Goal: Task Accomplishment & Management: Manage account settings

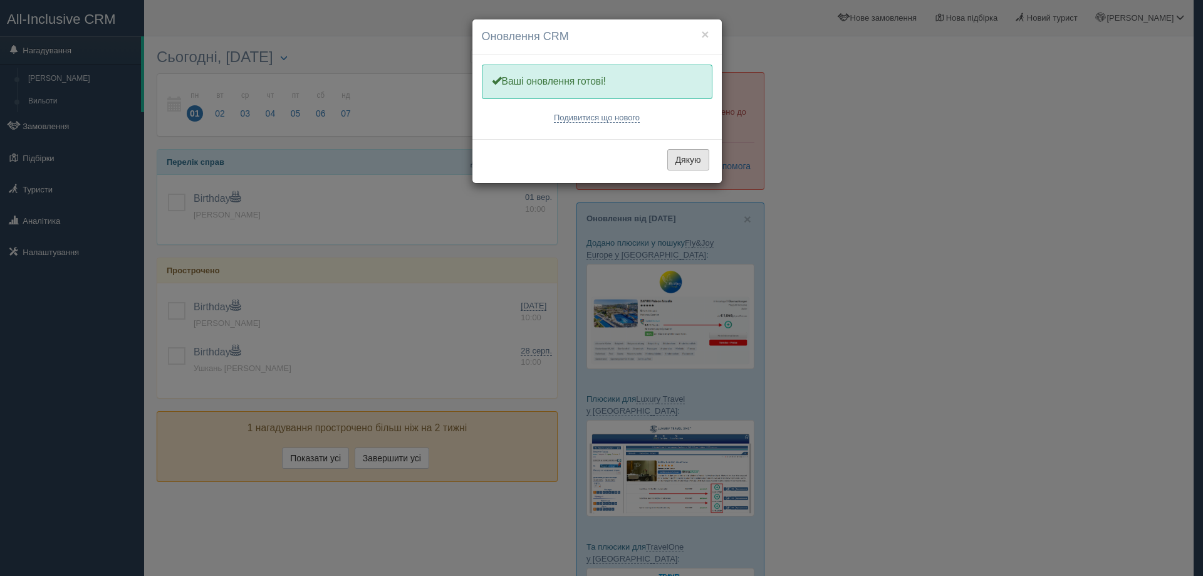
click at [694, 160] on button "Дякую" at bounding box center [688, 159] width 42 height 21
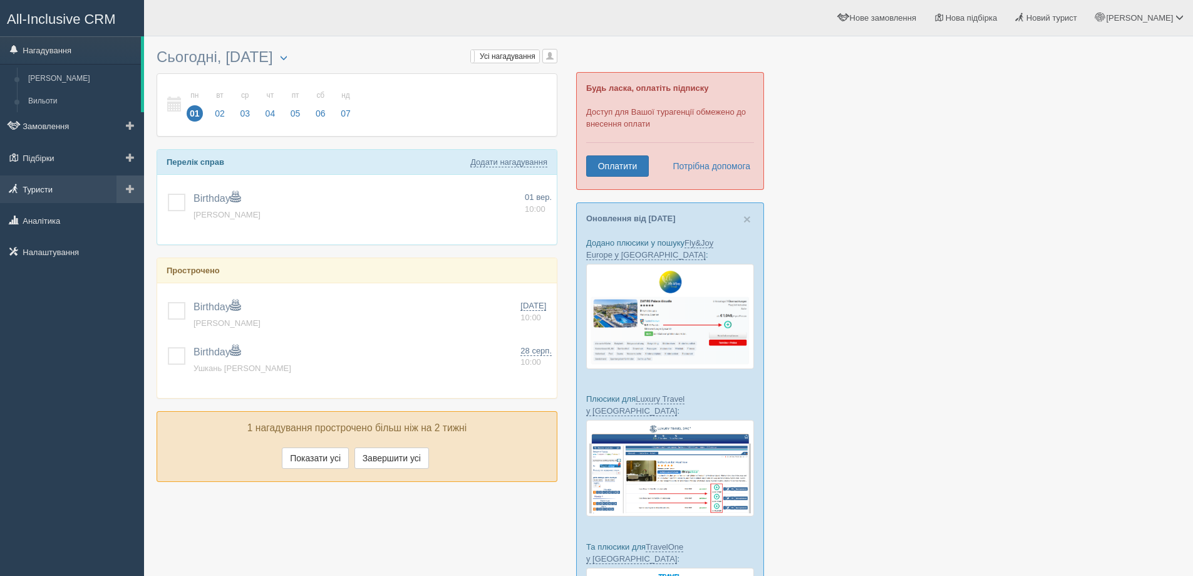
click at [43, 192] on link "Туристи" at bounding box center [72, 189] width 144 height 28
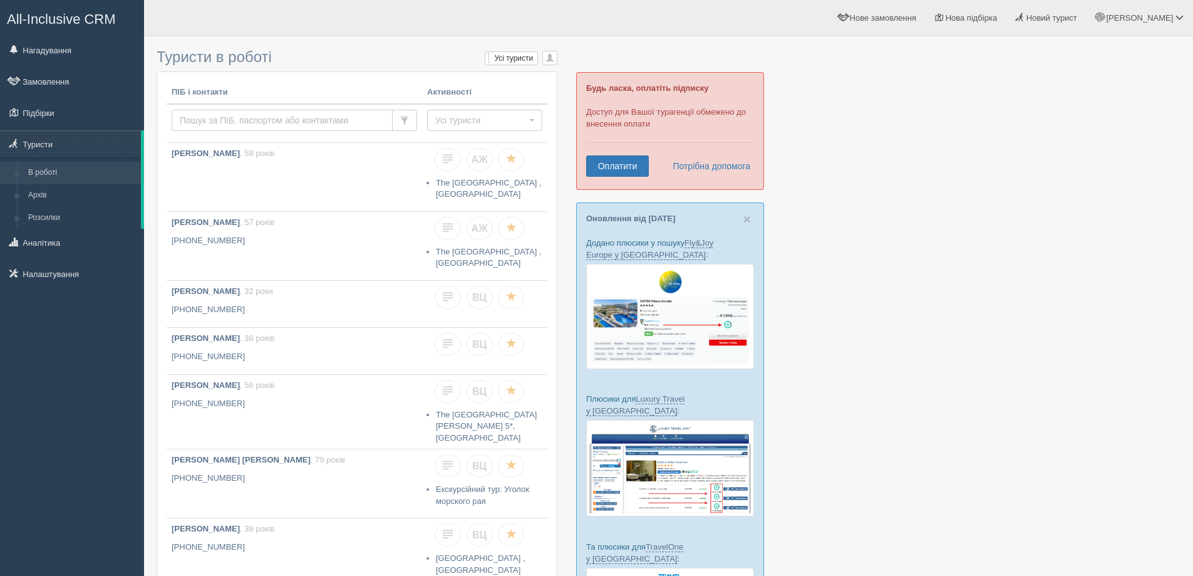
click at [213, 118] on input "text" at bounding box center [282, 120] width 221 height 21
type input "терьошина"
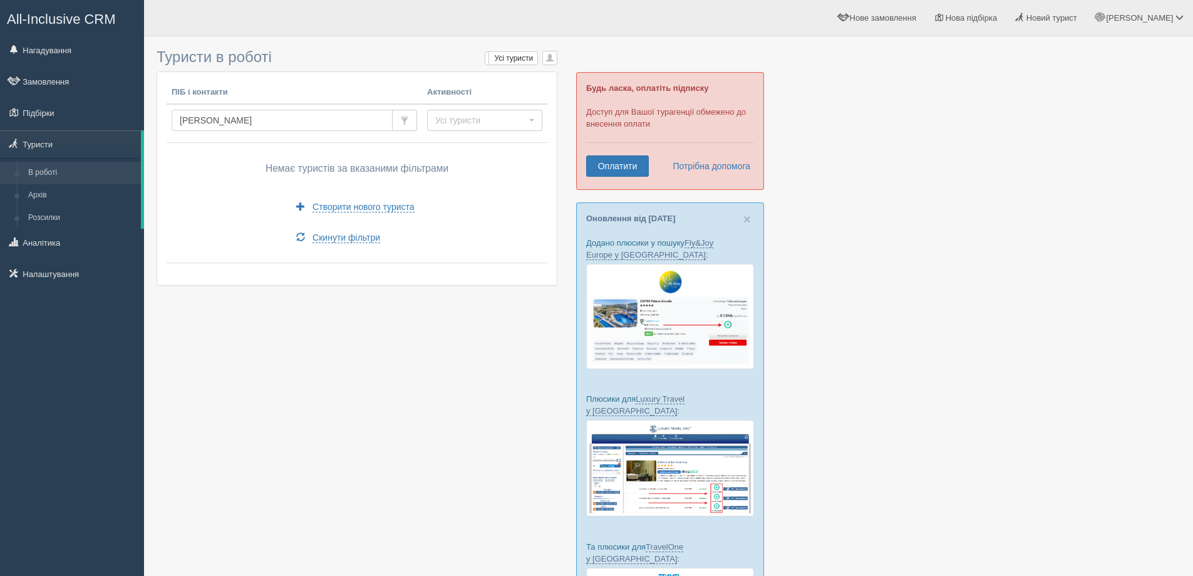
drag, startPoint x: 237, startPoint y: 118, endPoint x: 175, endPoint y: 118, distance: 62.6
click at [175, 118] on input "терьошина" at bounding box center [282, 120] width 221 height 21
type input "TEROSHYNA"
click at [312, 116] on input "TEROSHYNA" at bounding box center [282, 120] width 221 height 21
click at [384, 123] on input "TEROSHYNA" at bounding box center [282, 120] width 221 height 21
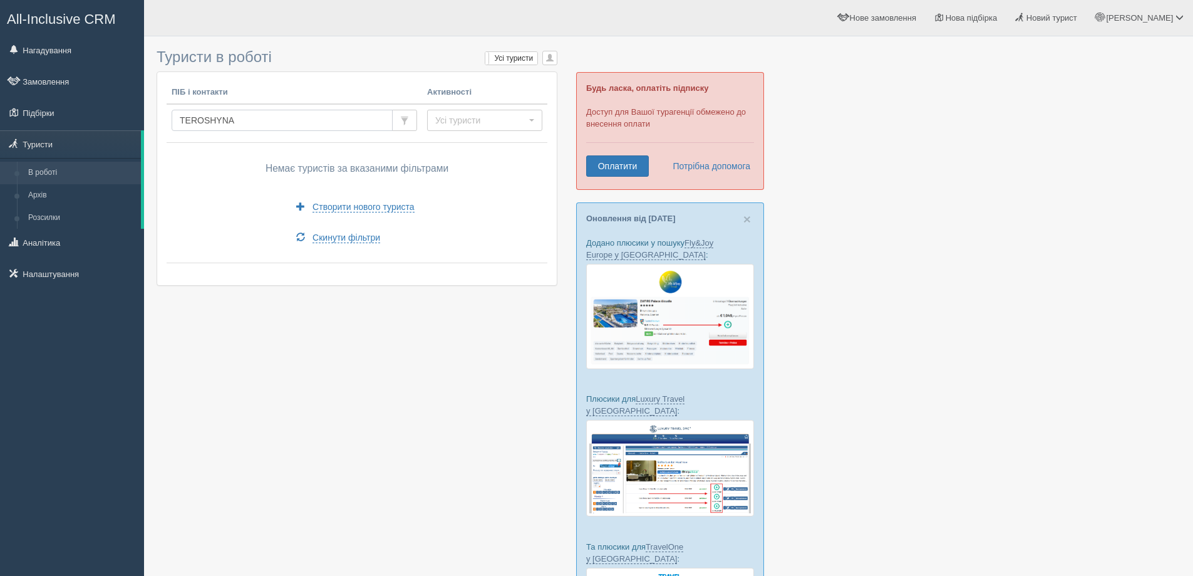
drag, startPoint x: 294, startPoint y: 120, endPoint x: 202, endPoint y: 130, distance: 92.6
click at [132, 123] on div "All-Inclusive CRM Нагадування Замовлення Підбірки" at bounding box center [596, 368] width 1193 height 737
click at [470, 212] on div "Немає туристів за вказаними фільтрами Створити нового туриста Скинути фільтри" at bounding box center [357, 203] width 371 height 110
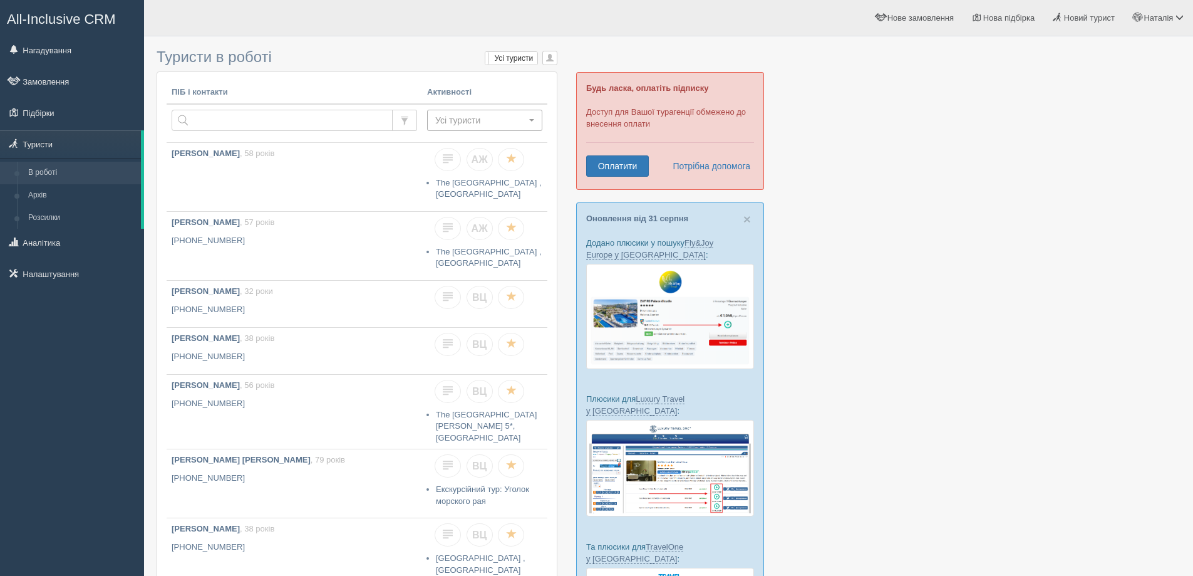
click at [497, 121] on span "Усі туристи" at bounding box center [480, 120] width 91 height 13
click at [476, 170] on span "Є замовлення" at bounding box center [466, 176] width 53 height 12
select select "contract"
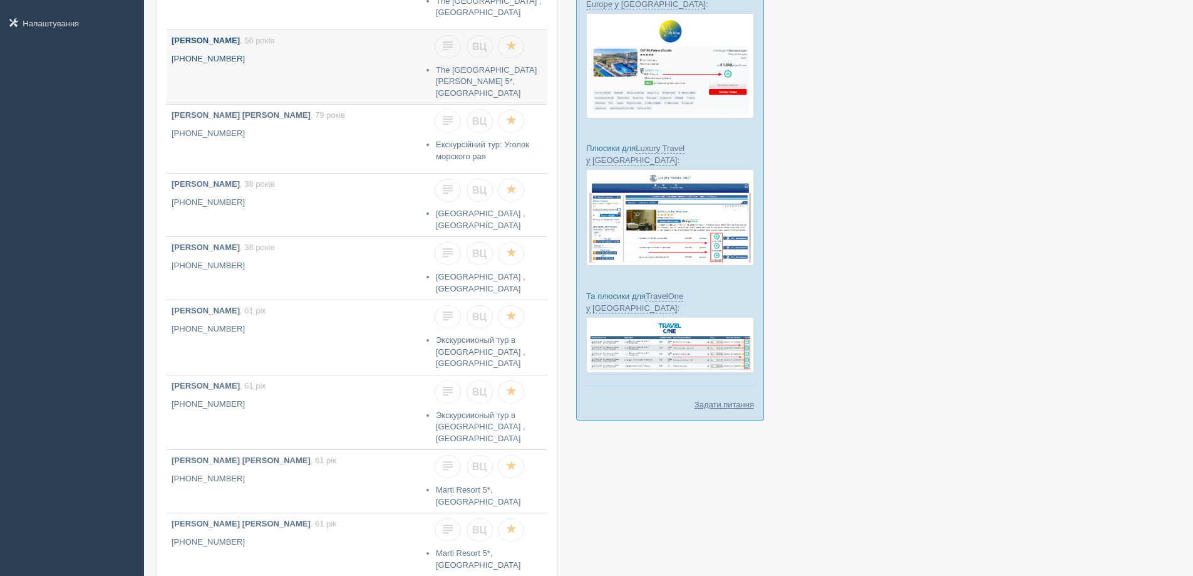
scroll to position [361, 0]
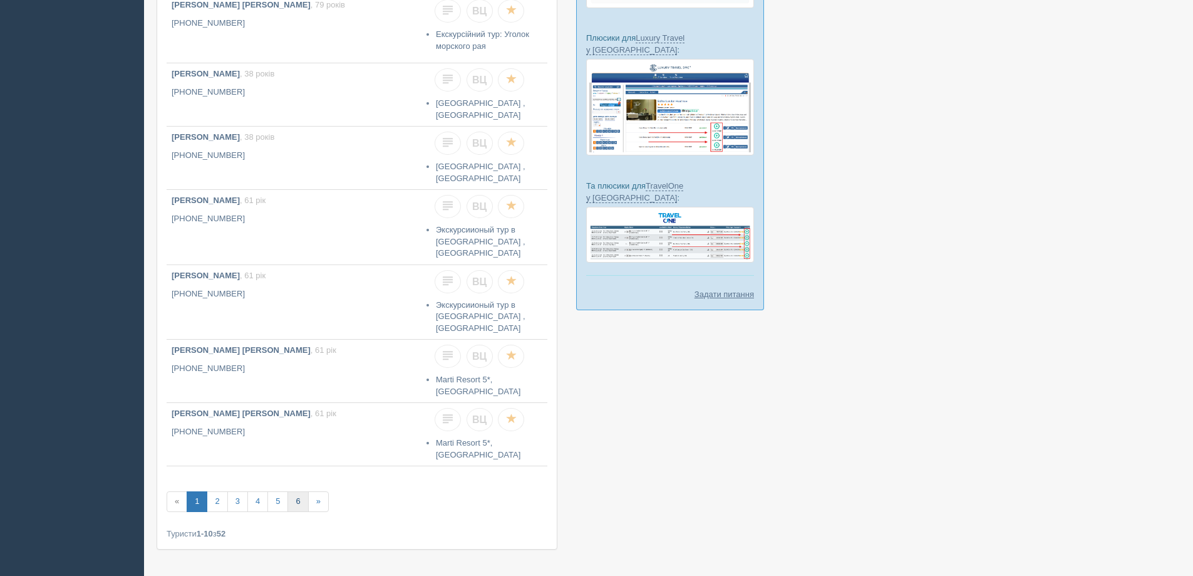
click at [296, 491] on link "6" at bounding box center [297, 501] width 21 height 21
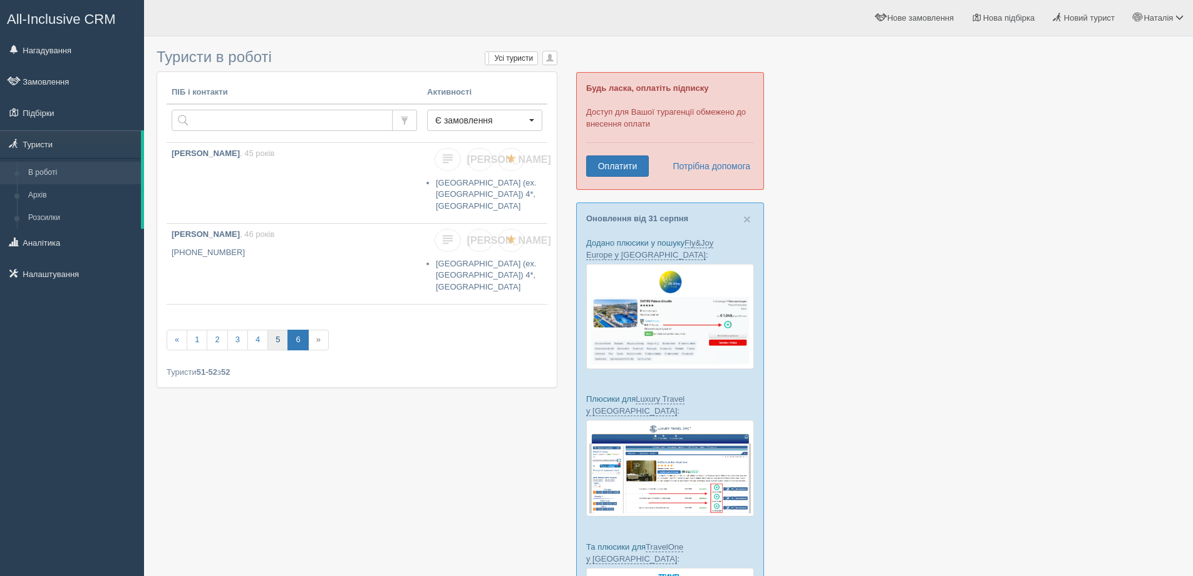
click at [278, 340] on link "5" at bounding box center [277, 339] width 21 height 21
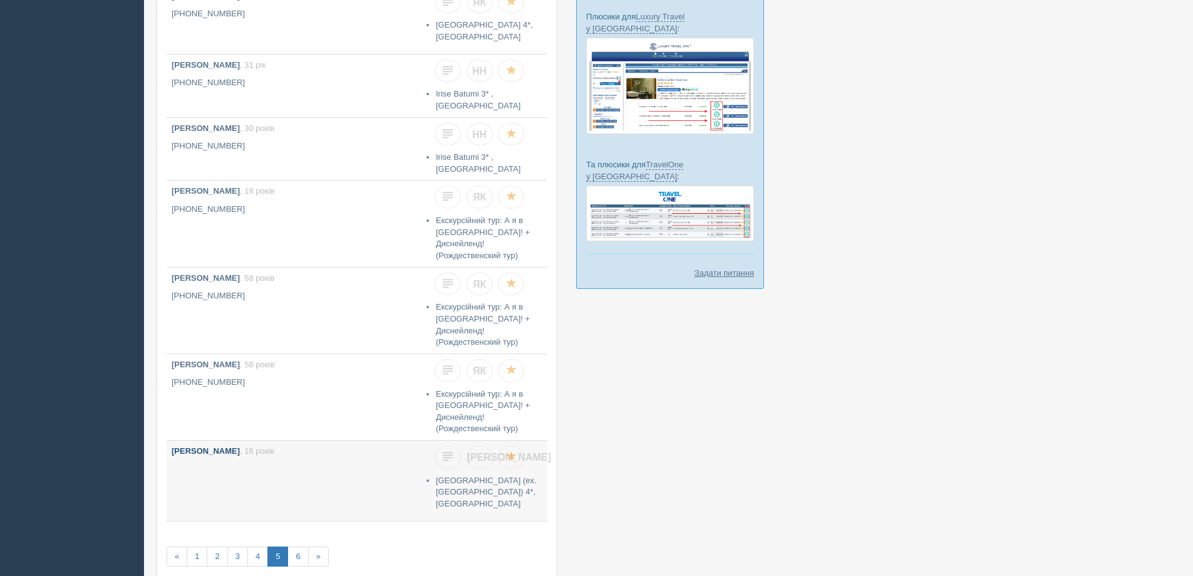
scroll to position [432, 0]
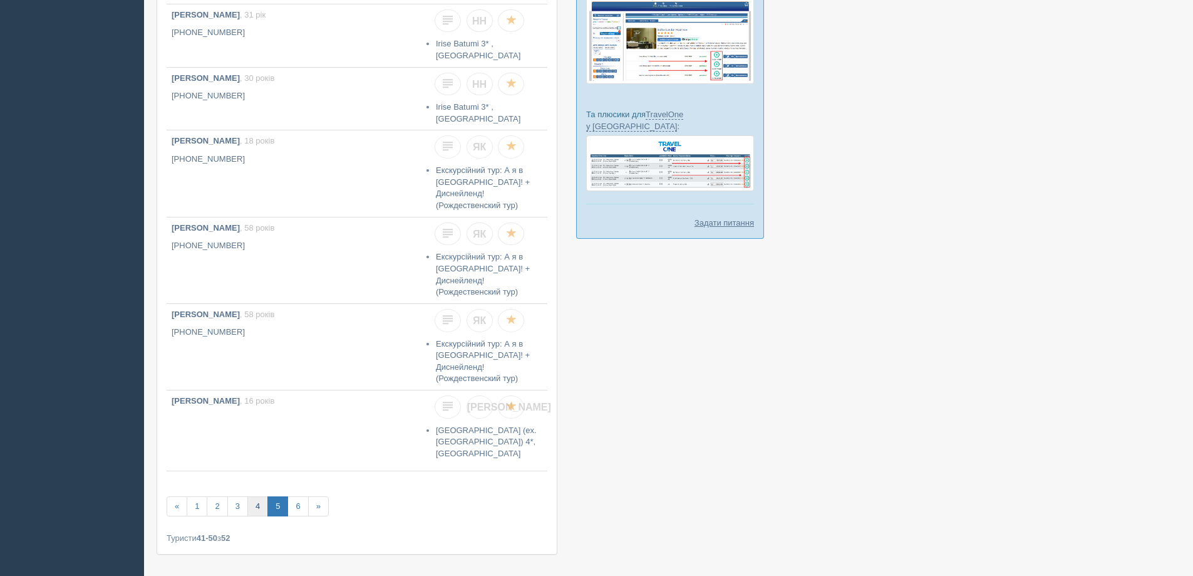
click at [257, 496] on link "4" at bounding box center [257, 506] width 21 height 21
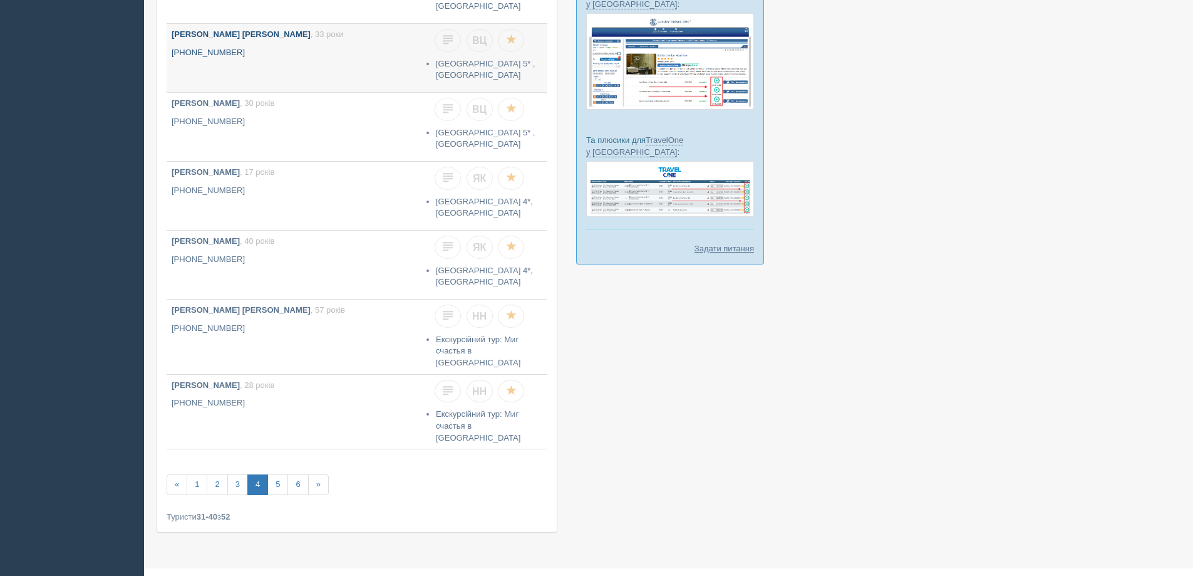
scroll to position [408, 0]
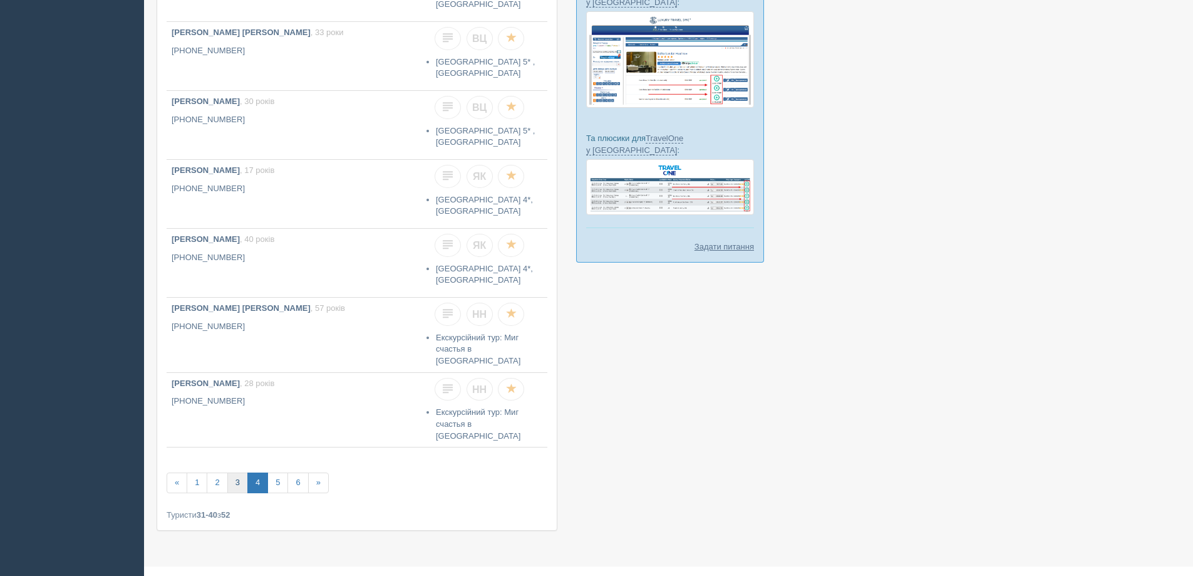
click at [233, 472] on link "3" at bounding box center [237, 482] width 21 height 21
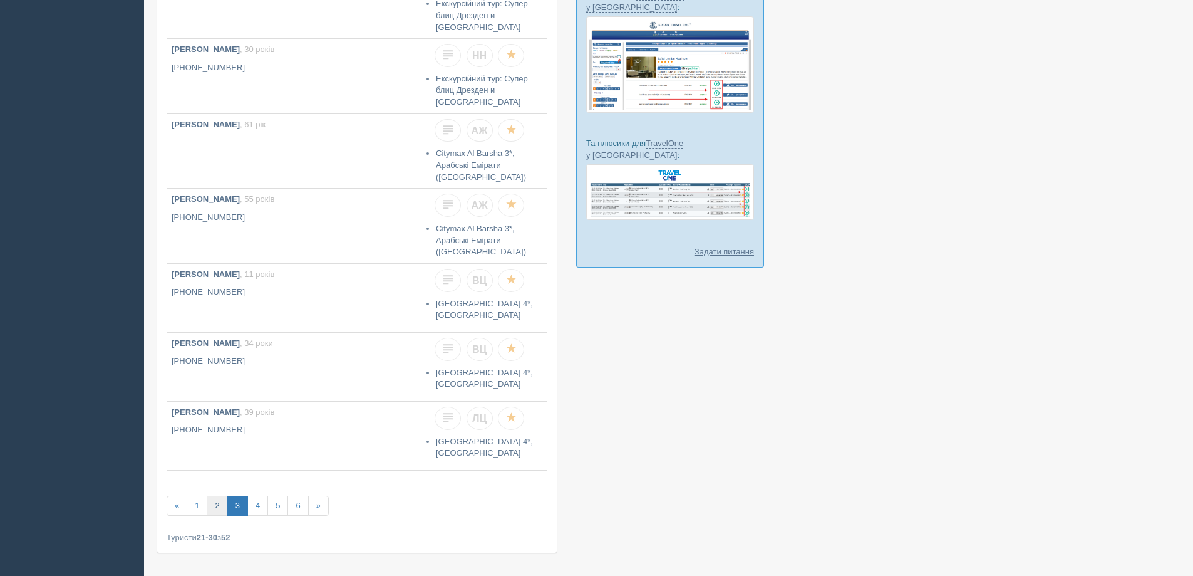
scroll to position [408, 0]
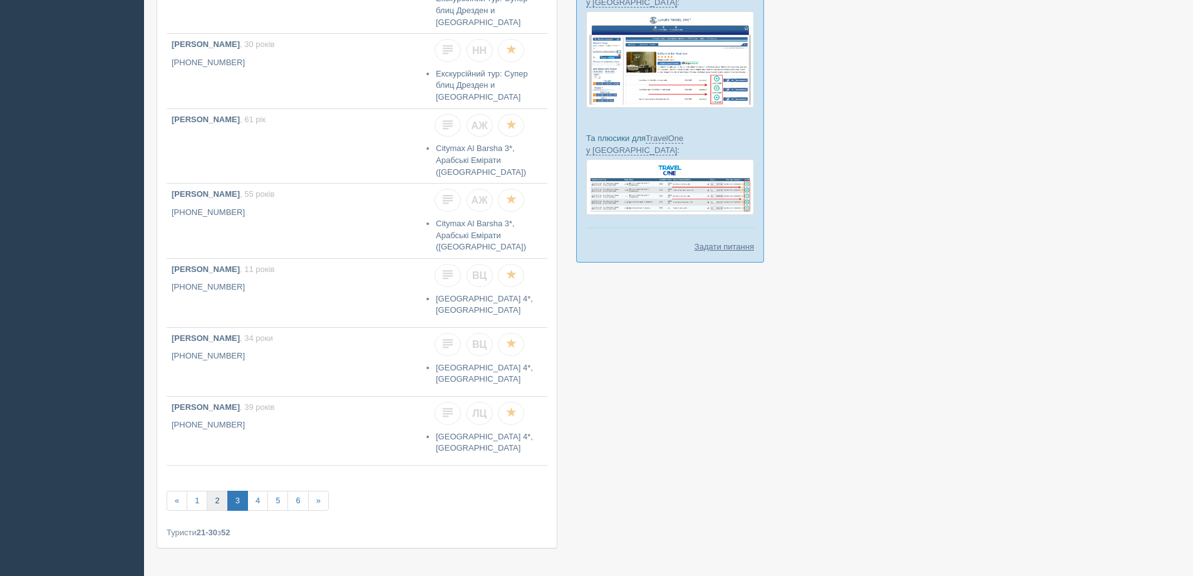
click at [214, 490] on link "2" at bounding box center [217, 500] width 21 height 21
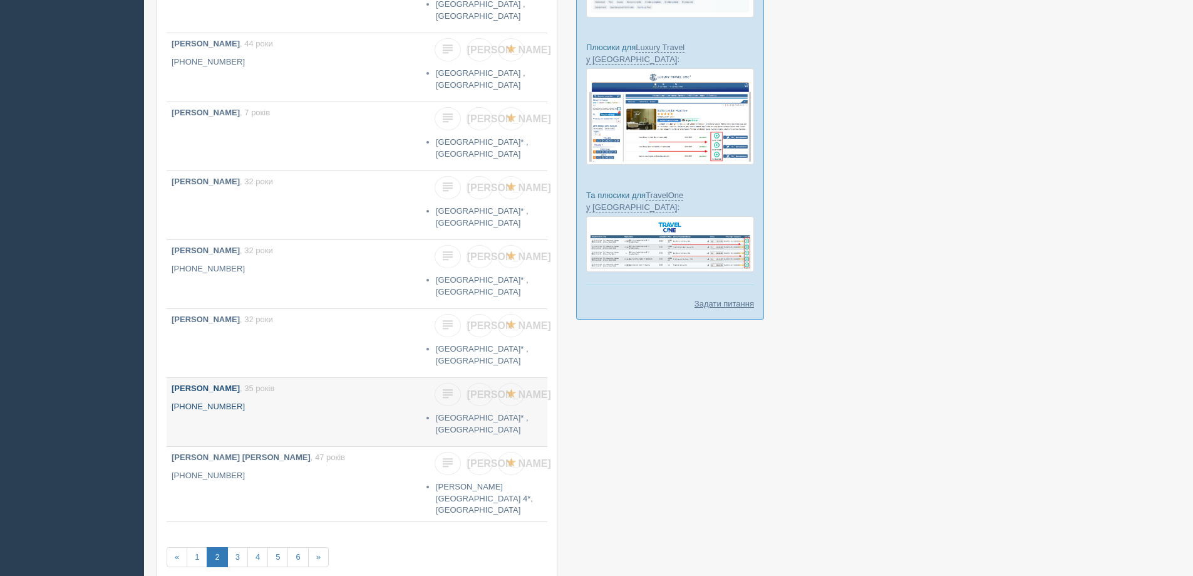
scroll to position [408, 0]
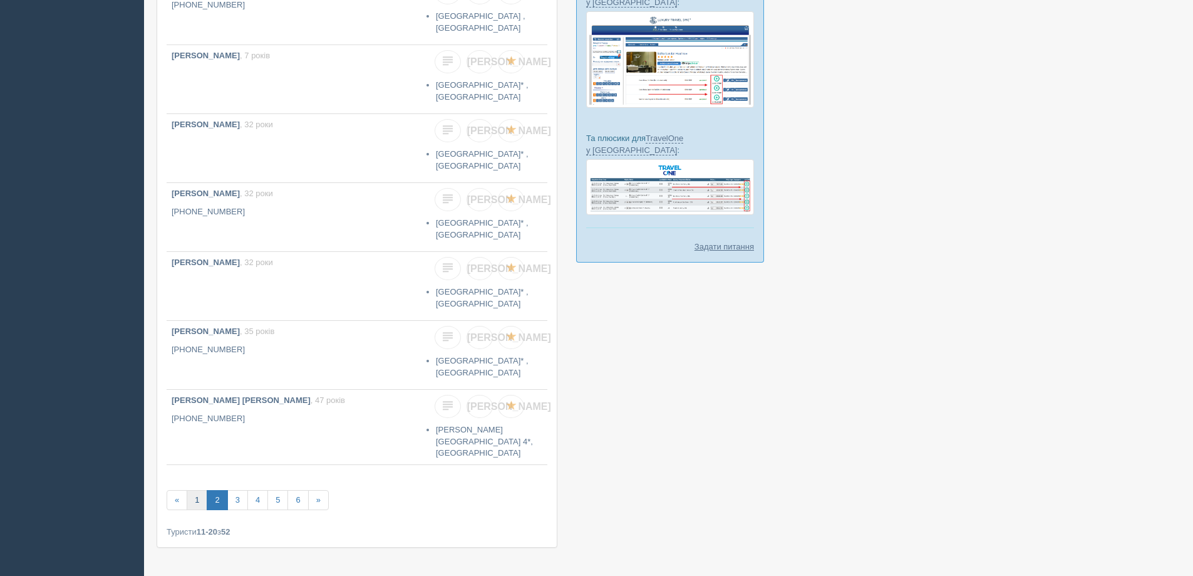
click at [198, 490] on link "1" at bounding box center [197, 500] width 21 height 21
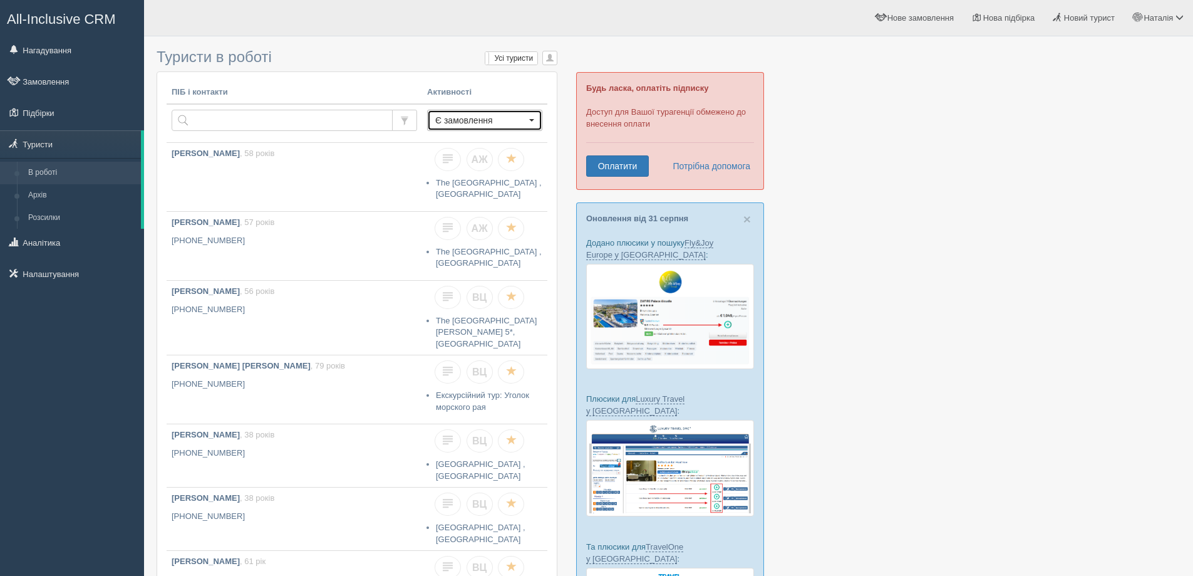
click at [476, 117] on span "Є замовлення" at bounding box center [480, 120] width 91 height 13
click at [457, 142] on span "Усі туристи" at bounding box center [461, 143] width 42 height 12
select select
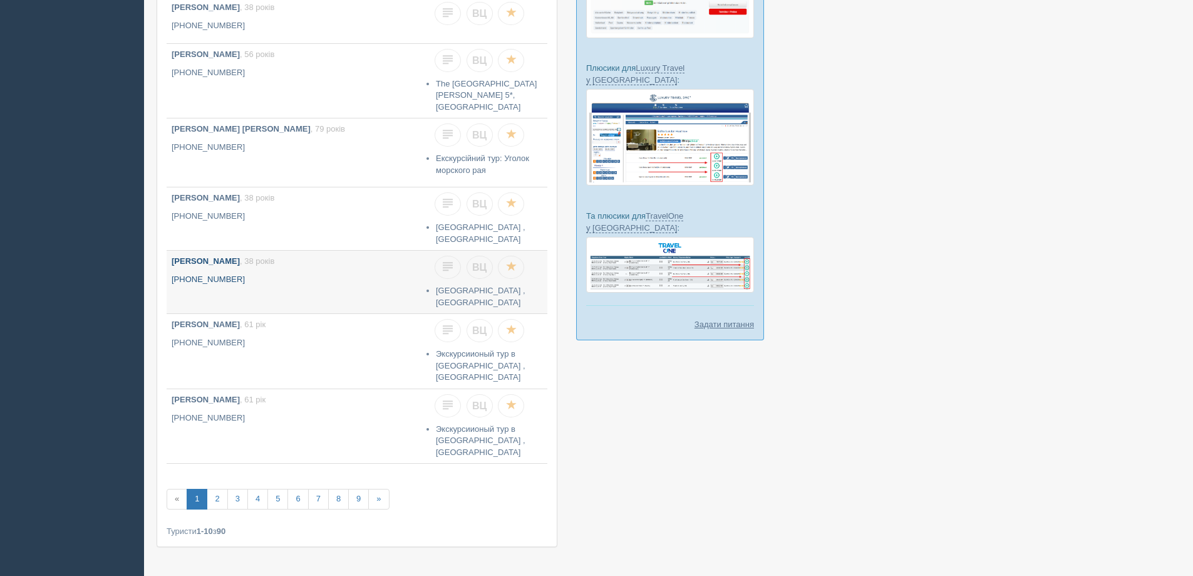
scroll to position [341, 0]
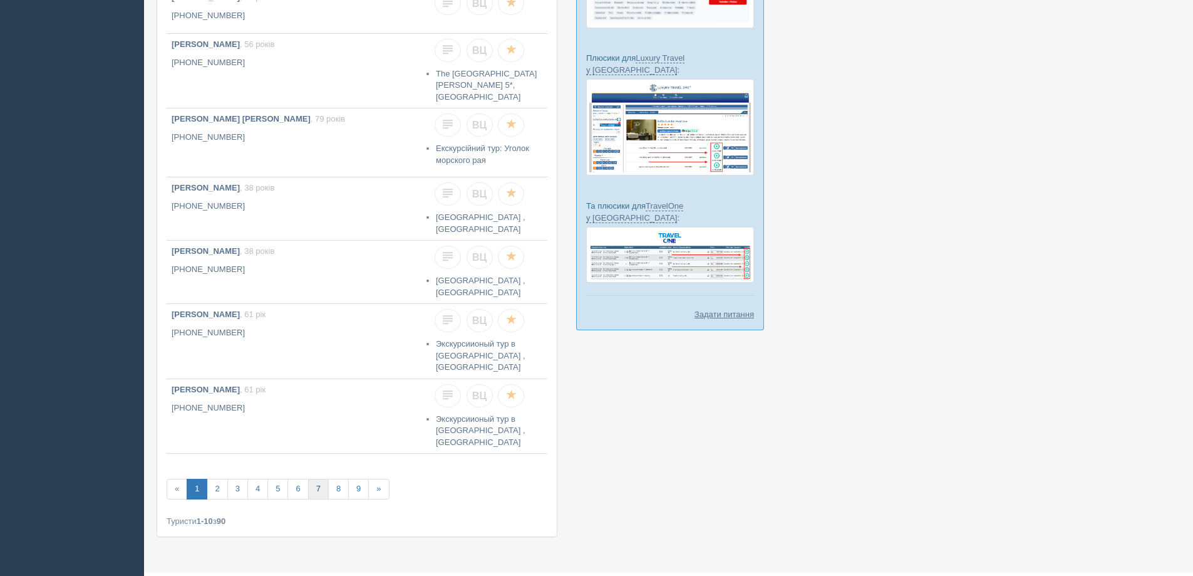
click at [316, 479] on link "7" at bounding box center [318, 489] width 21 height 21
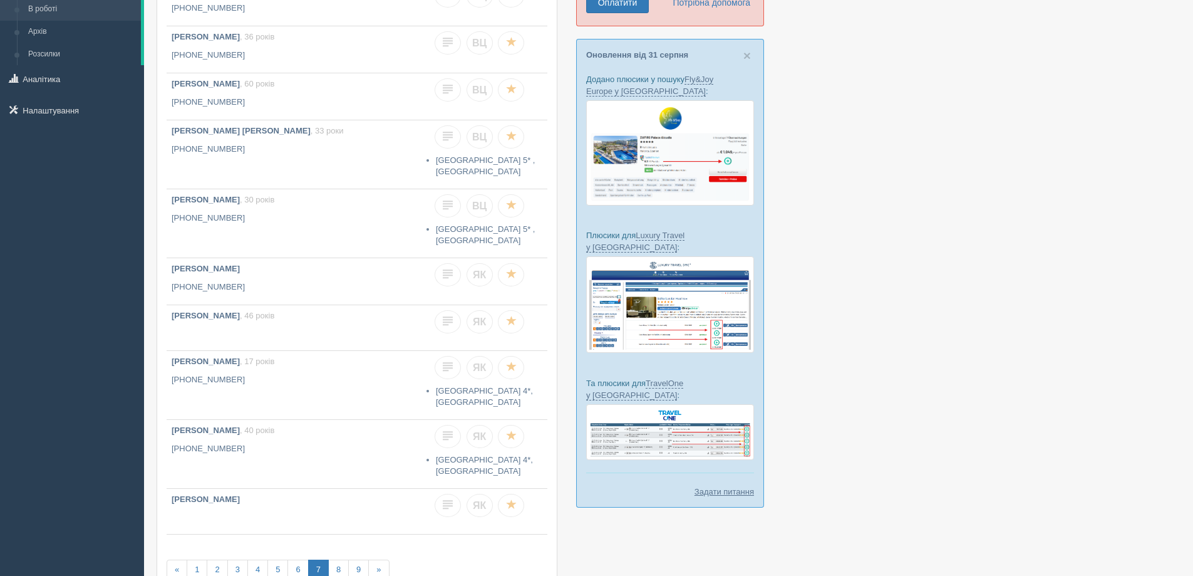
scroll to position [274, 0]
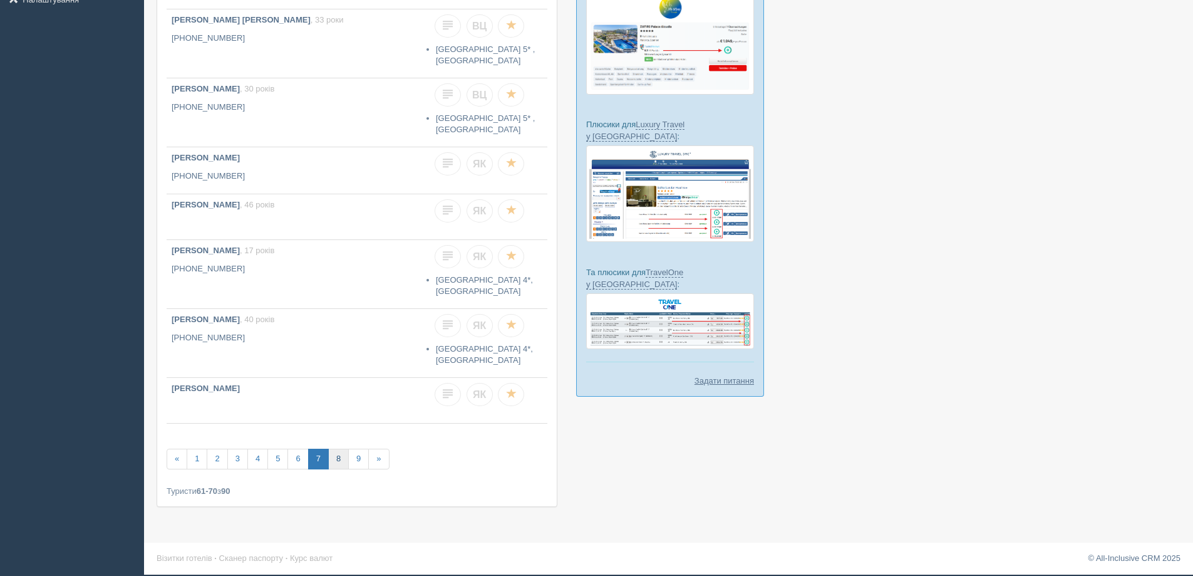
click at [338, 459] on link "8" at bounding box center [338, 458] width 21 height 21
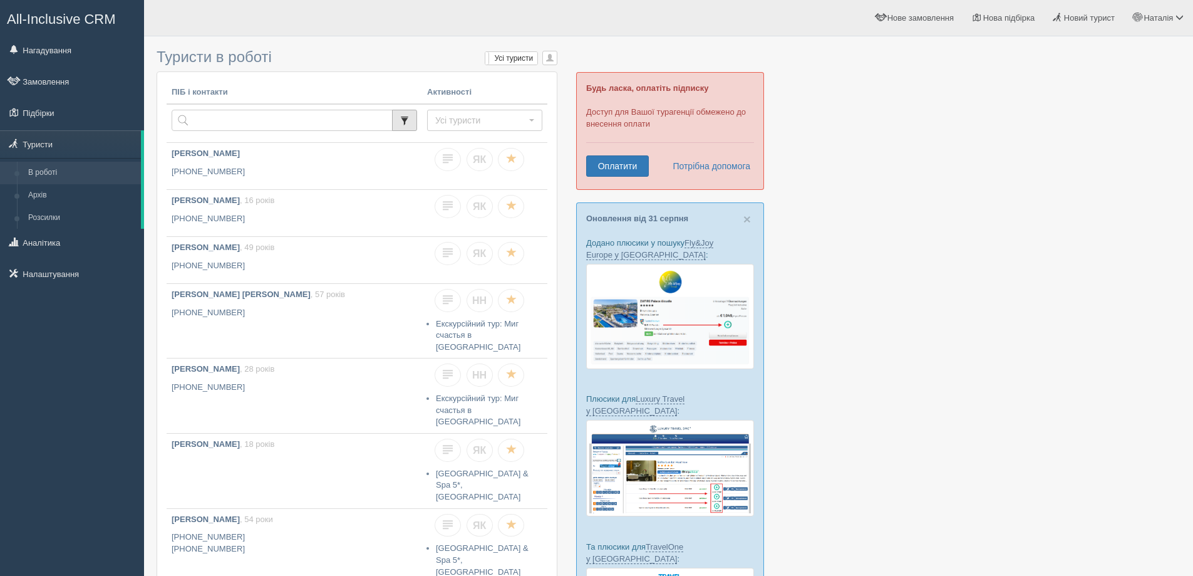
click at [406, 120] on span "button" at bounding box center [404, 120] width 9 height 9
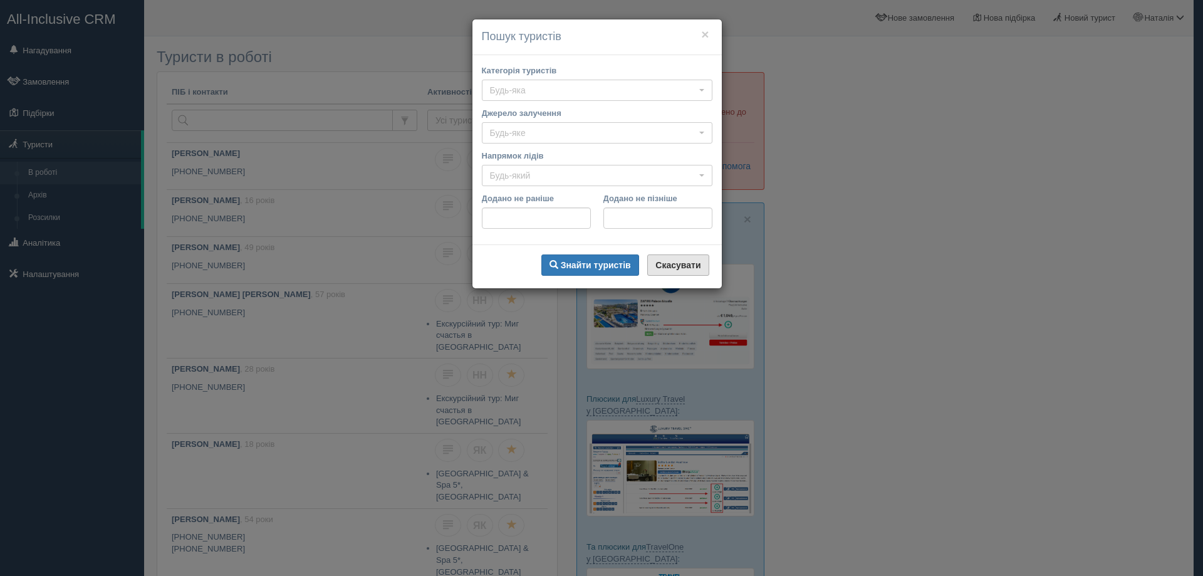
click at [670, 263] on b "Скасувати" at bounding box center [677, 265] width 45 height 10
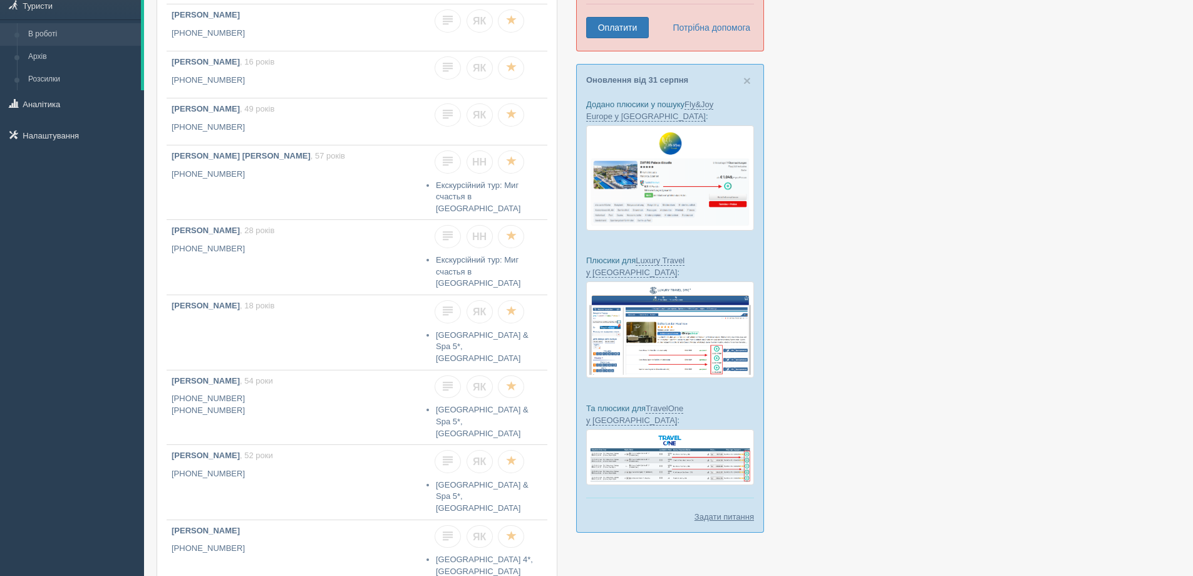
scroll to position [331, 0]
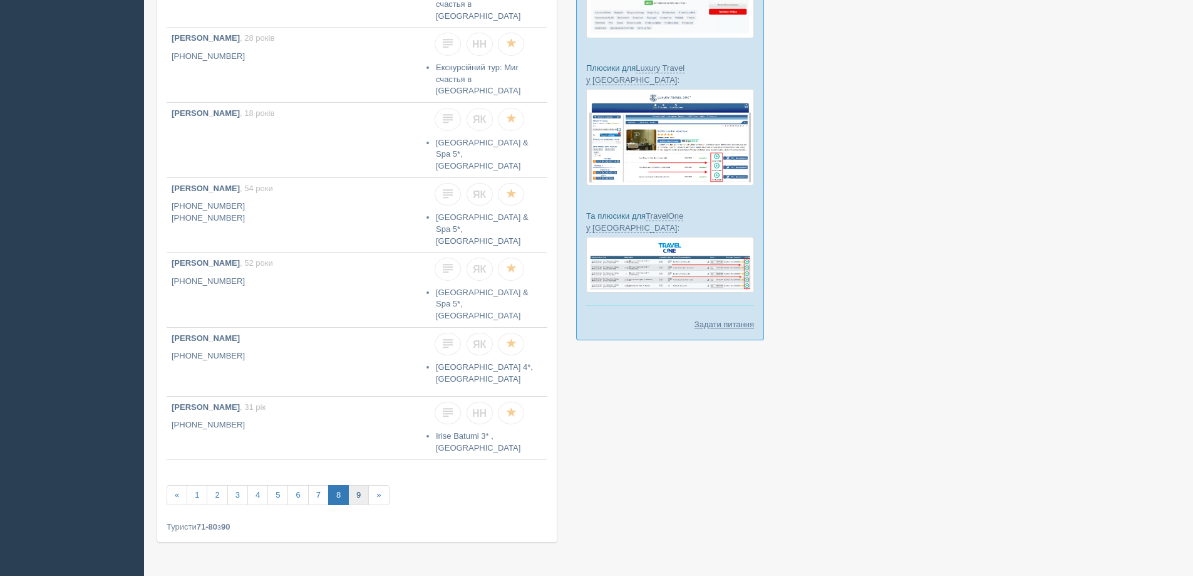
click at [359, 485] on link "9" at bounding box center [358, 495] width 21 height 21
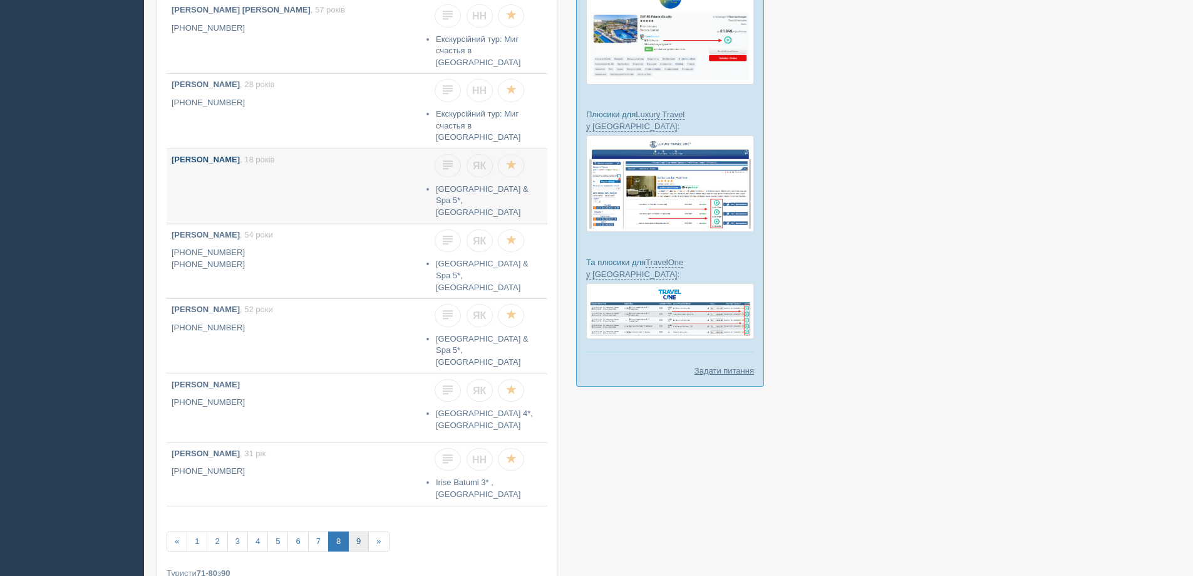
scroll to position [205, 0]
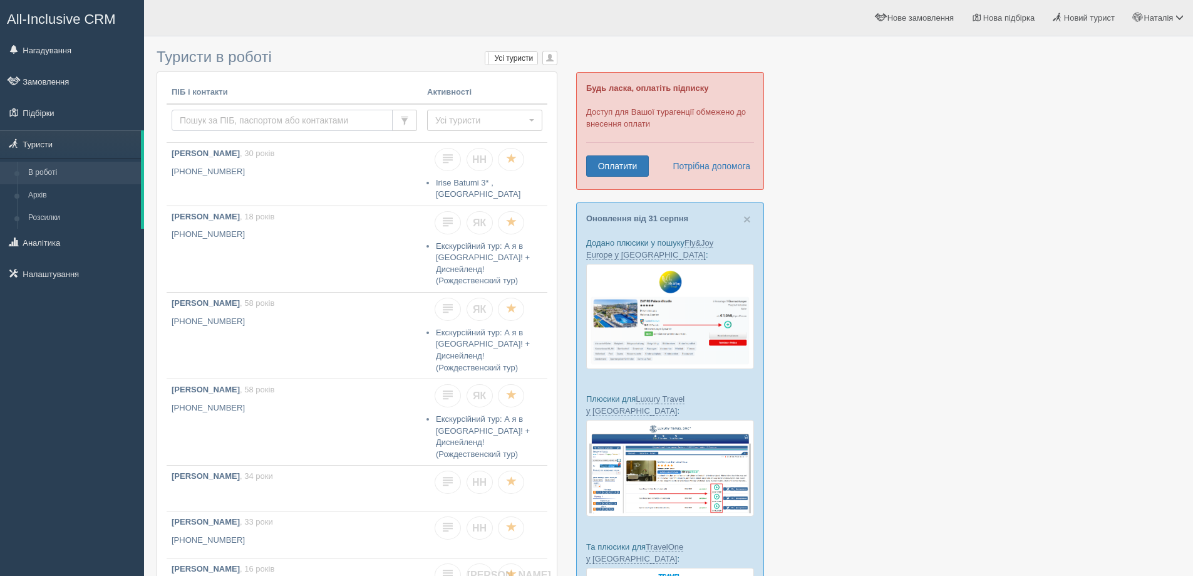
click at [237, 115] on input "text" at bounding box center [282, 120] width 221 height 21
type input "белілін"
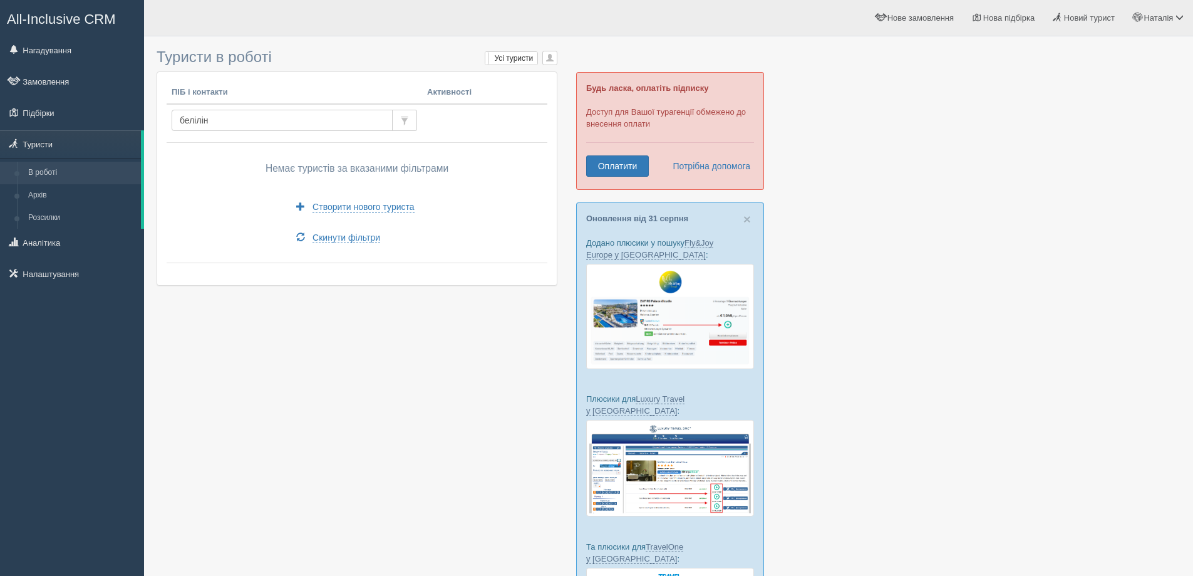
click at [242, 121] on input "белілін" at bounding box center [282, 120] width 221 height 21
drag, startPoint x: 321, startPoint y: 119, endPoint x: 169, endPoint y: 123, distance: 151.6
click at [168, 123] on td "белілін" at bounding box center [295, 123] width 256 height 39
click at [197, 124] on input "text" at bounding box center [282, 120] width 221 height 21
type input "белікін"
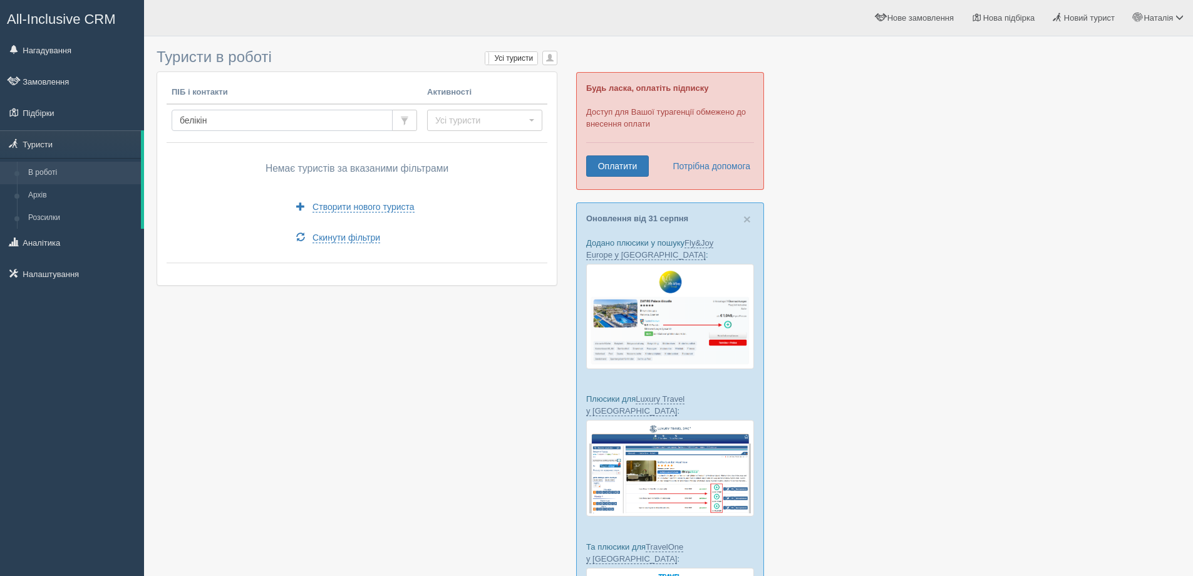
click at [251, 121] on input "белікін" at bounding box center [282, 120] width 221 height 21
drag, startPoint x: 232, startPoint y: 122, endPoint x: 174, endPoint y: 122, distance: 58.2
click at [174, 121] on input "белікін" at bounding box center [282, 120] width 221 height 21
click at [224, 122] on input "text" at bounding box center [282, 120] width 221 height 21
type input "терьошина"
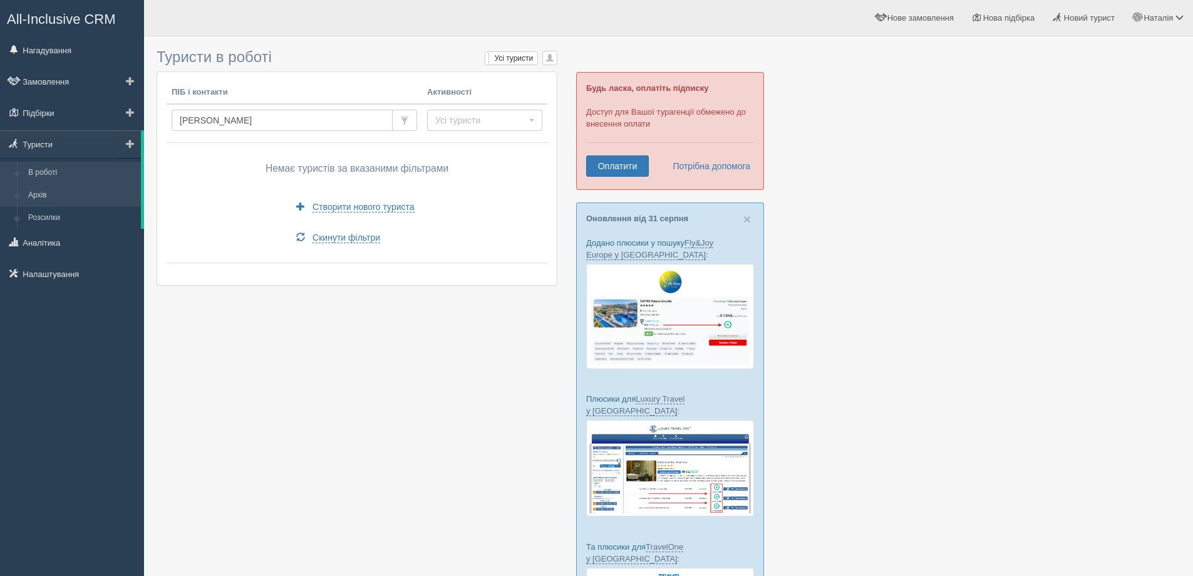
click at [61, 197] on link "Архів" at bounding box center [82, 195] width 118 height 23
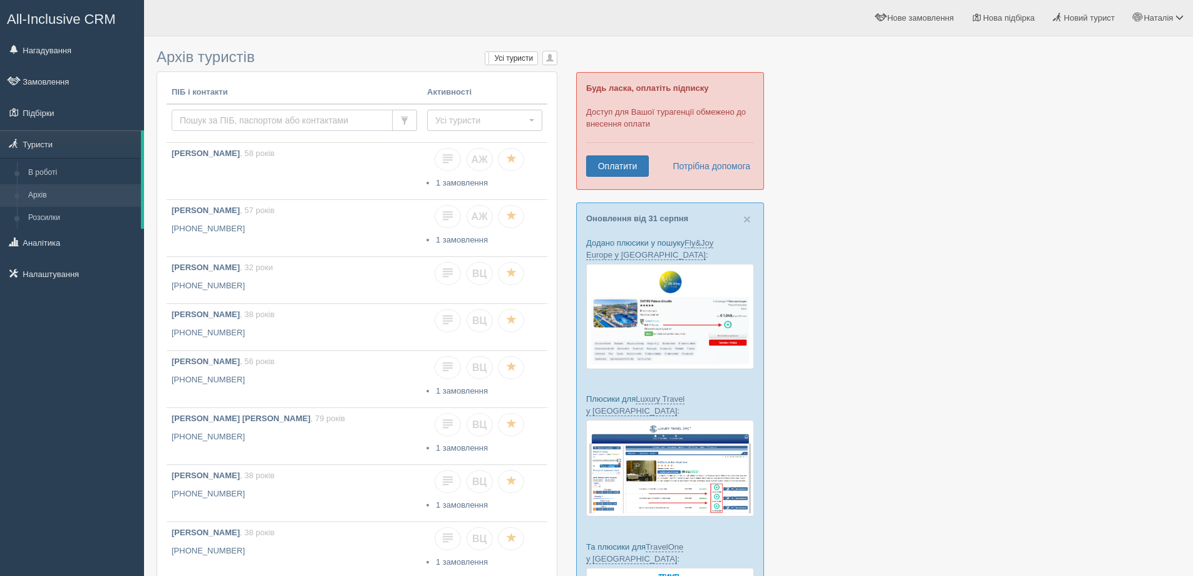
click at [227, 117] on input "text" at bounding box center [282, 120] width 221 height 21
type input "белілін"
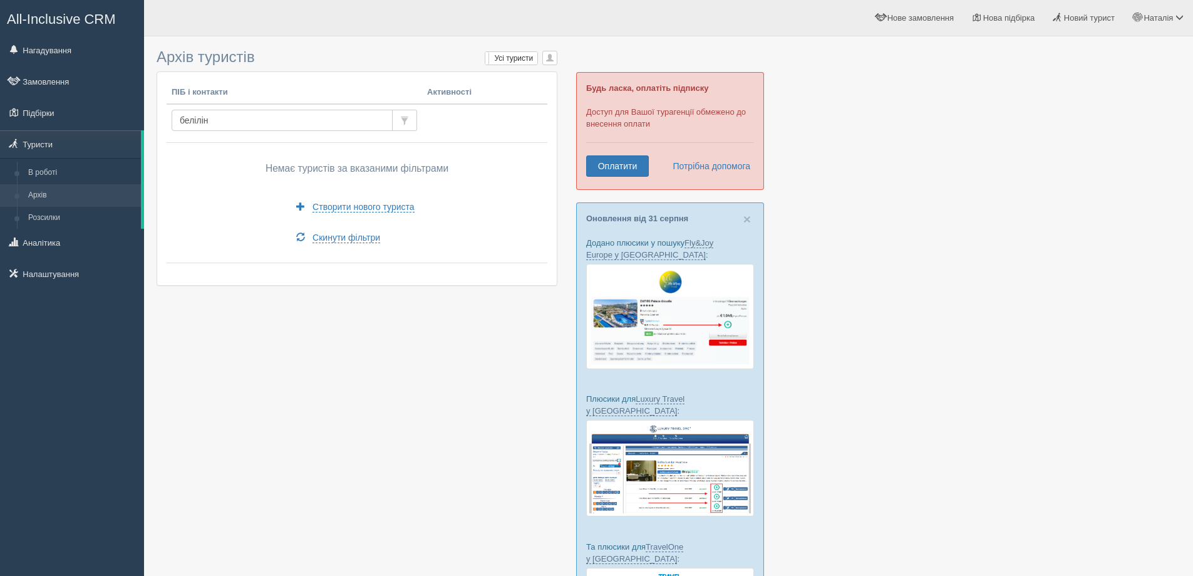
click at [238, 122] on input "белілін" at bounding box center [282, 120] width 221 height 21
drag, startPoint x: 185, startPoint y: 118, endPoint x: 170, endPoint y: 118, distance: 15.0
click at [170, 118] on td "белілін" at bounding box center [295, 123] width 256 height 39
type input ","
type input "TEROSHYNA"
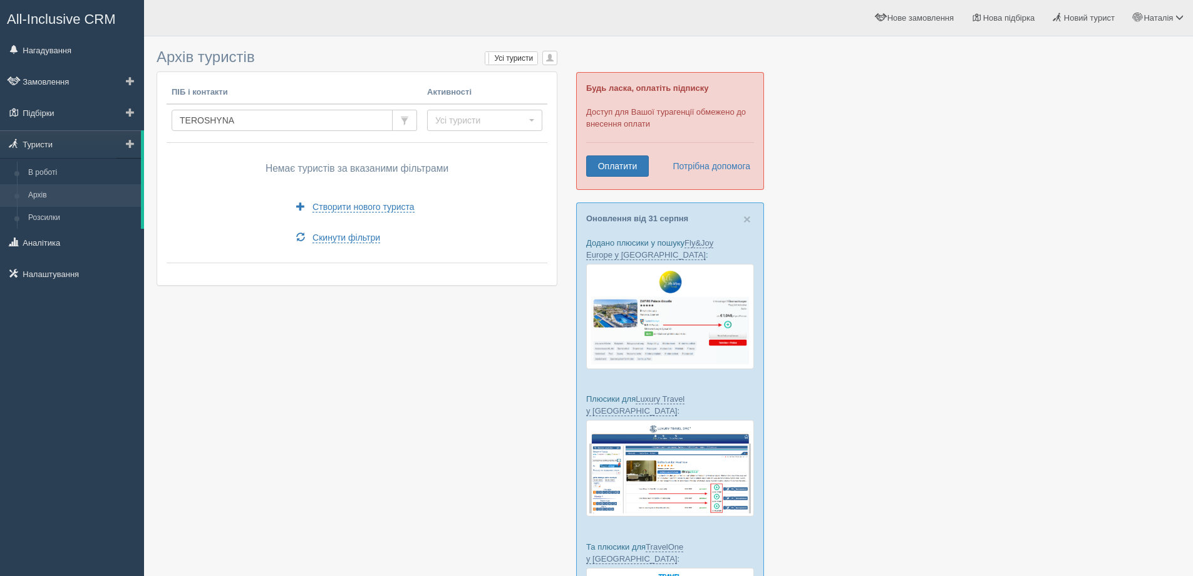
click at [46, 193] on link "Архів" at bounding box center [82, 195] width 118 height 23
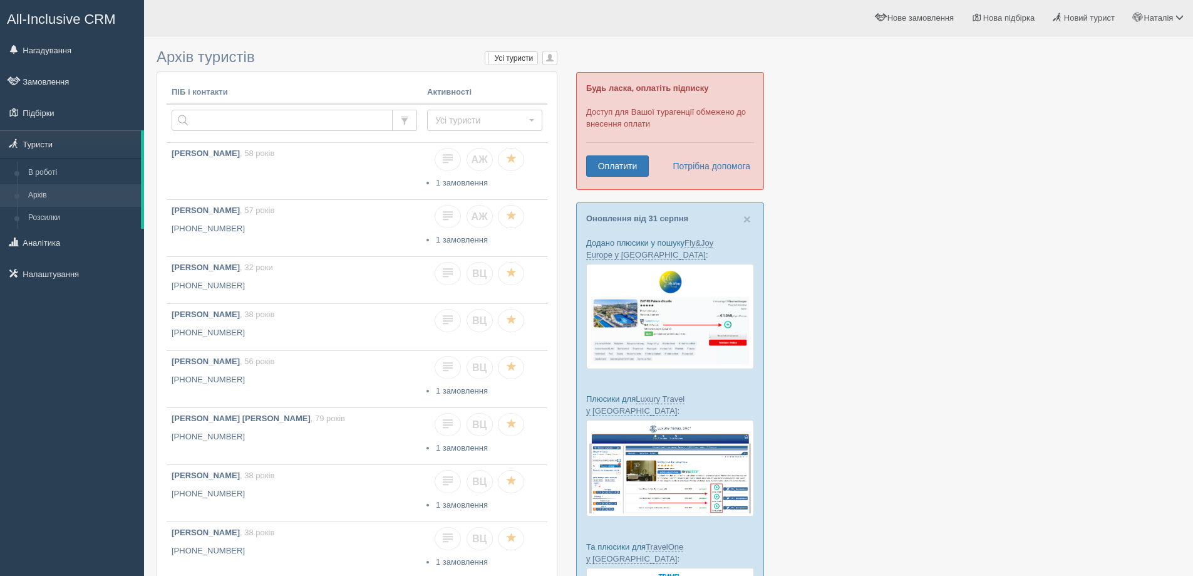
drag, startPoint x: 1100, startPoint y: 244, endPoint x: 999, endPoint y: 3, distance: 261.4
click at [1099, 242] on div at bounding box center [669, 416] width 1024 height 746
click at [1164, 19] on span "Наталія" at bounding box center [1158, 17] width 29 height 9
click at [1089, 165] on link "Вихід" at bounding box center [1124, 162] width 137 height 27
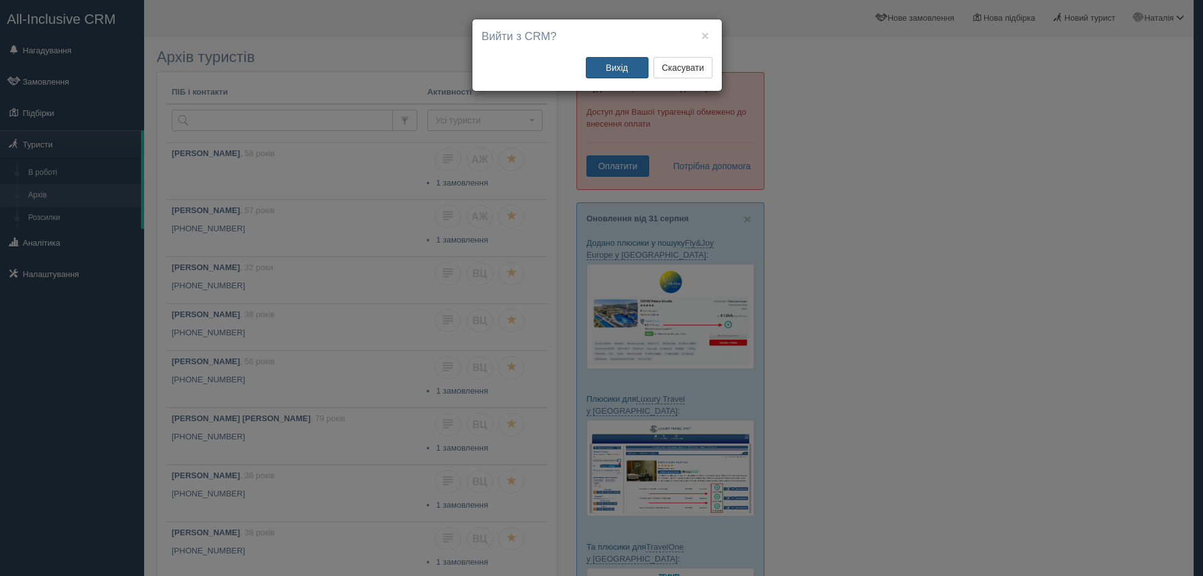
click at [623, 66] on button "Вихід" at bounding box center [617, 67] width 63 height 21
